Goal: Subscribe to service/newsletter

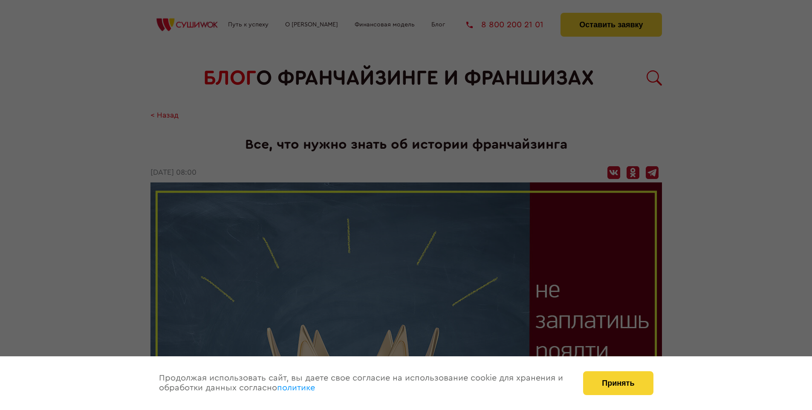
scroll to position [1607, 0]
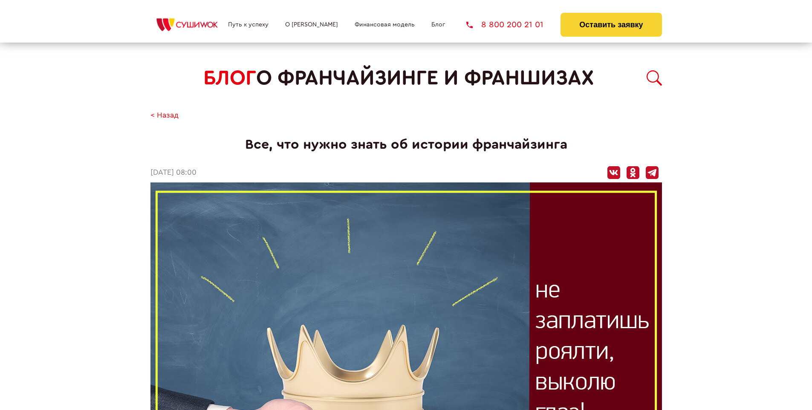
scroll to position [1607, 0]
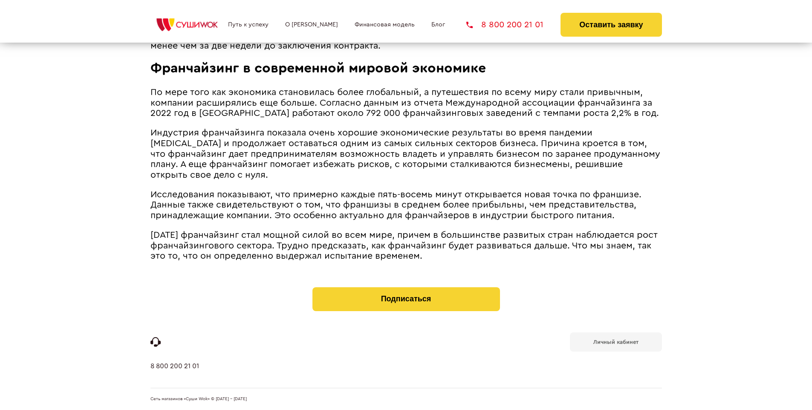
click at [615, 341] on b "Личный кабинет" at bounding box center [615, 342] width 45 height 6
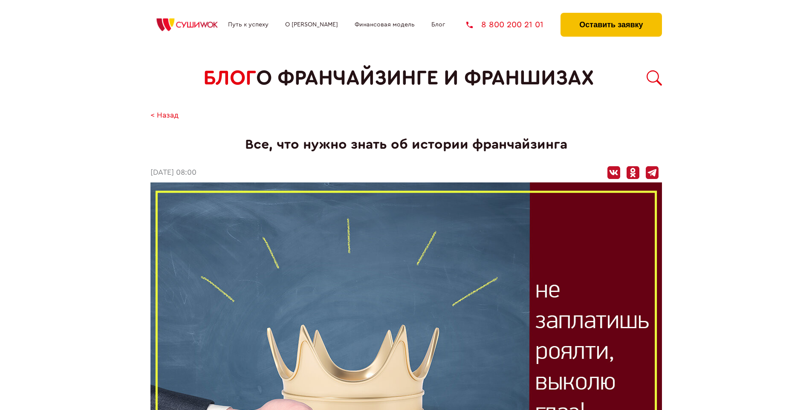
click at [611, 15] on button "Оставить заявку" at bounding box center [610, 25] width 101 height 24
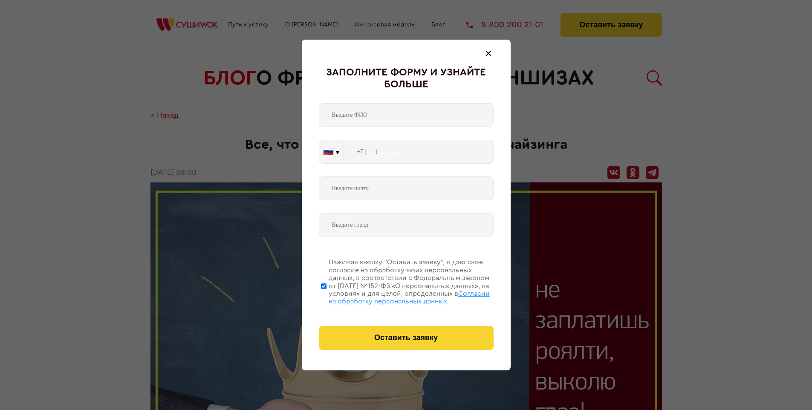
click at [395, 296] on span "Согласии на обработку персональных данных" at bounding box center [409, 297] width 161 height 14
click at [326, 296] on input "Нажимая кнопку “Оставить заявку”, я даю свое согласие на обработку моих персона…" at bounding box center [324, 286] width 6 height 68
checkbox input "false"
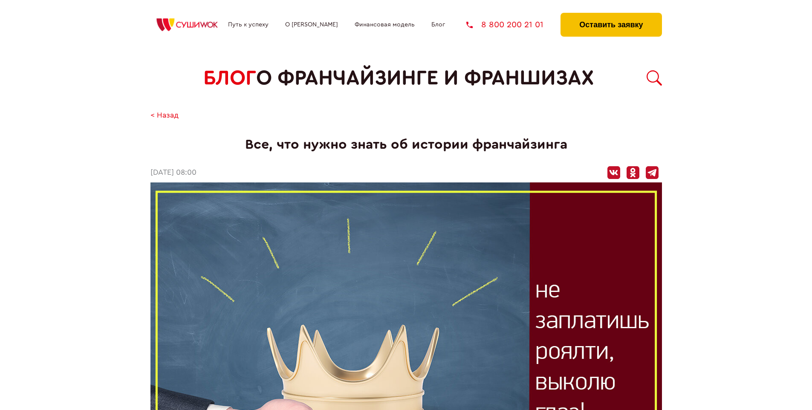
click at [611, 15] on button "Оставить заявку" at bounding box center [610, 25] width 101 height 24
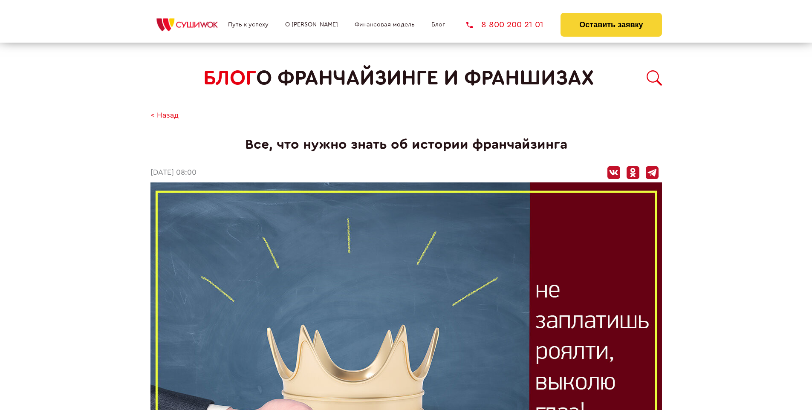
scroll to position [1607, 0]
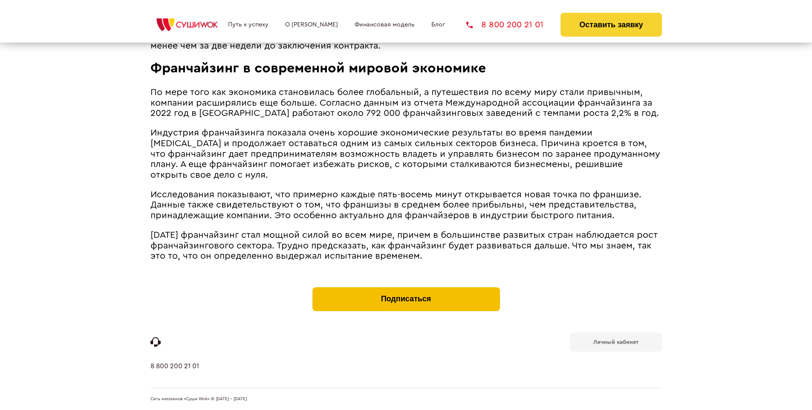
click at [406, 289] on button "Подписаться" at bounding box center [406, 299] width 188 height 24
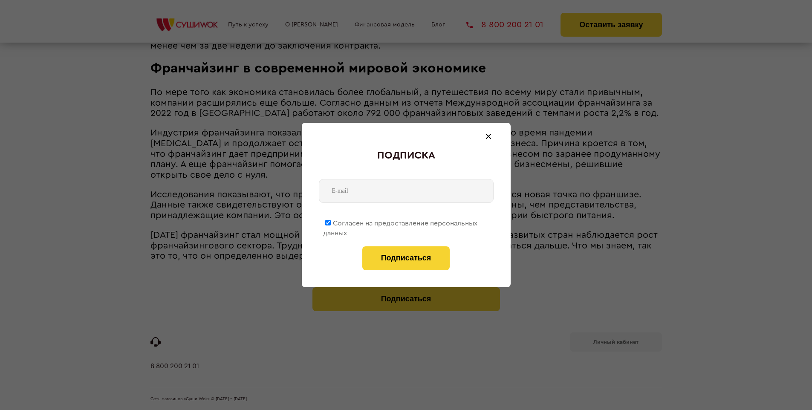
click at [401, 222] on span "Согласен на предоставление персональных данных" at bounding box center [400, 228] width 154 height 17
click at [331, 222] on input "Согласен на предоставление персональных данных" at bounding box center [328, 223] width 6 height 6
checkbox input "false"
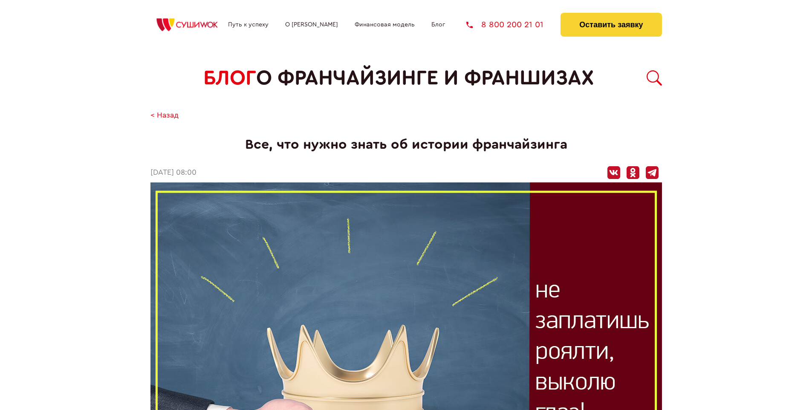
scroll to position [1607, 0]
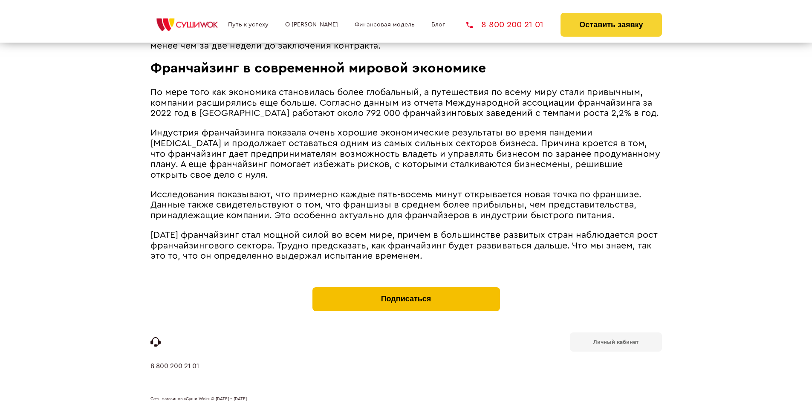
click at [406, 289] on button "Подписаться" at bounding box center [406, 299] width 188 height 24
